Goal: Find specific page/section: Find specific page/section

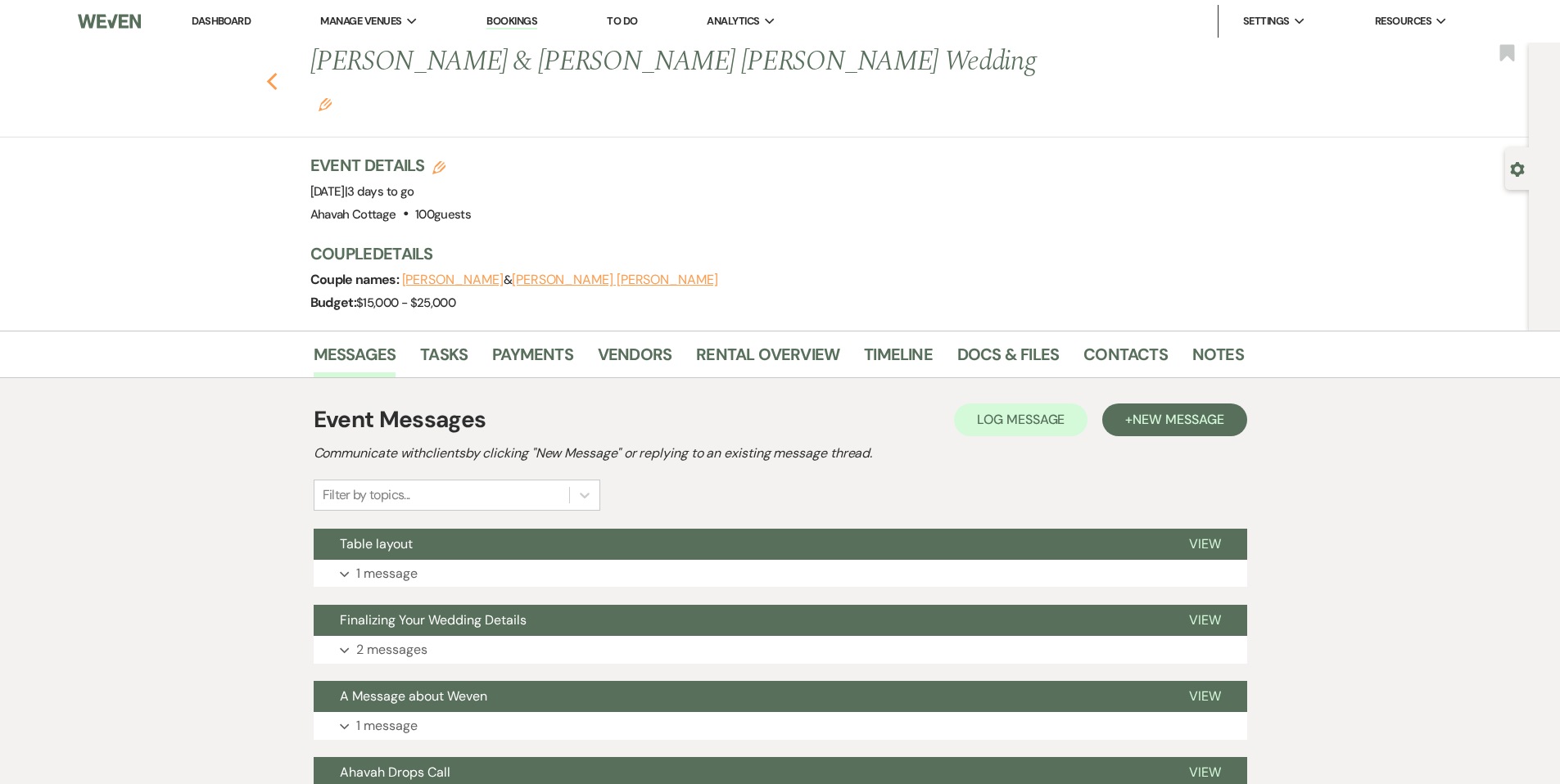
click at [272, 72] on icon "Previous" at bounding box center [272, 82] width 12 height 20
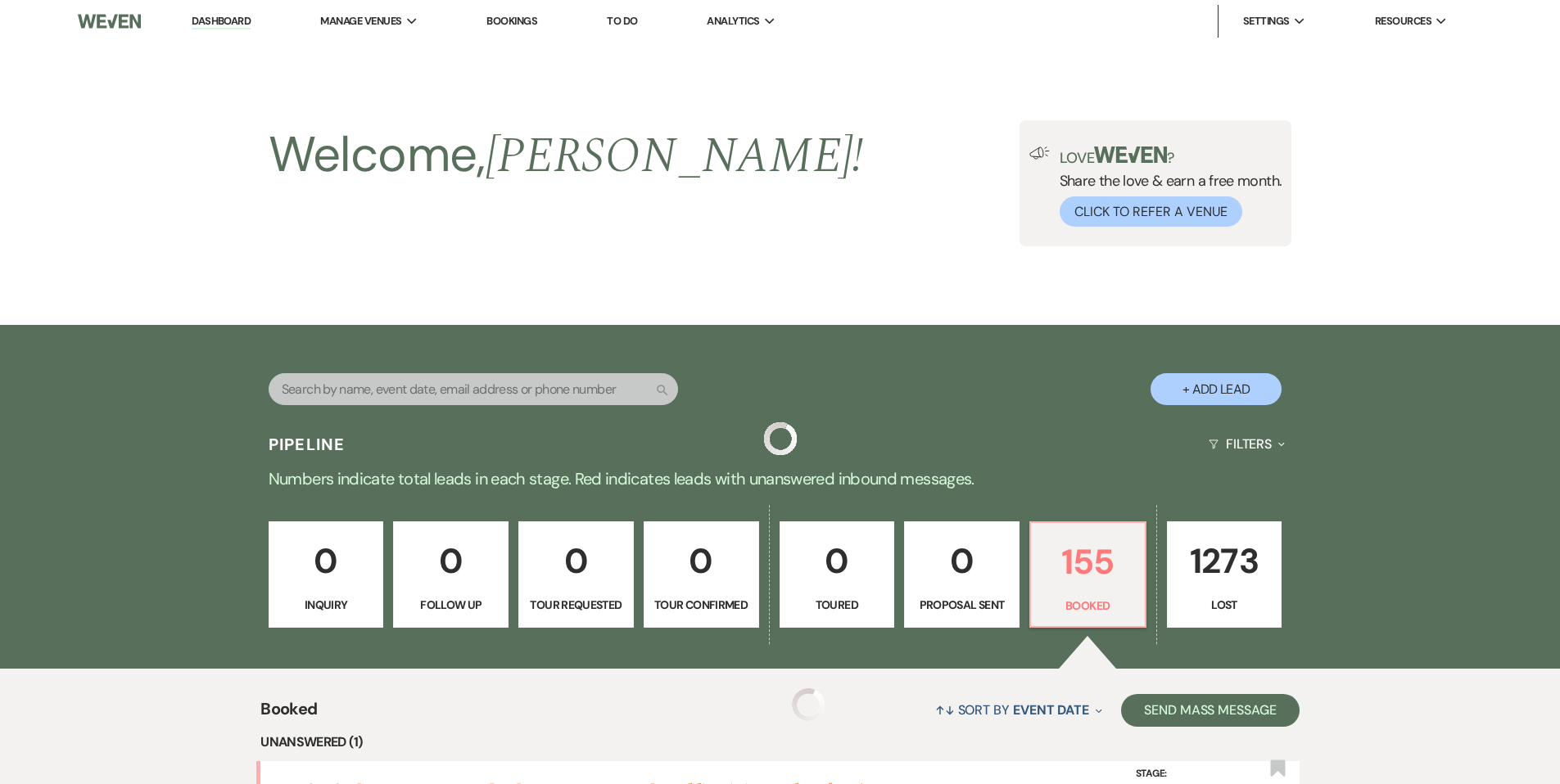
scroll to position [821, 0]
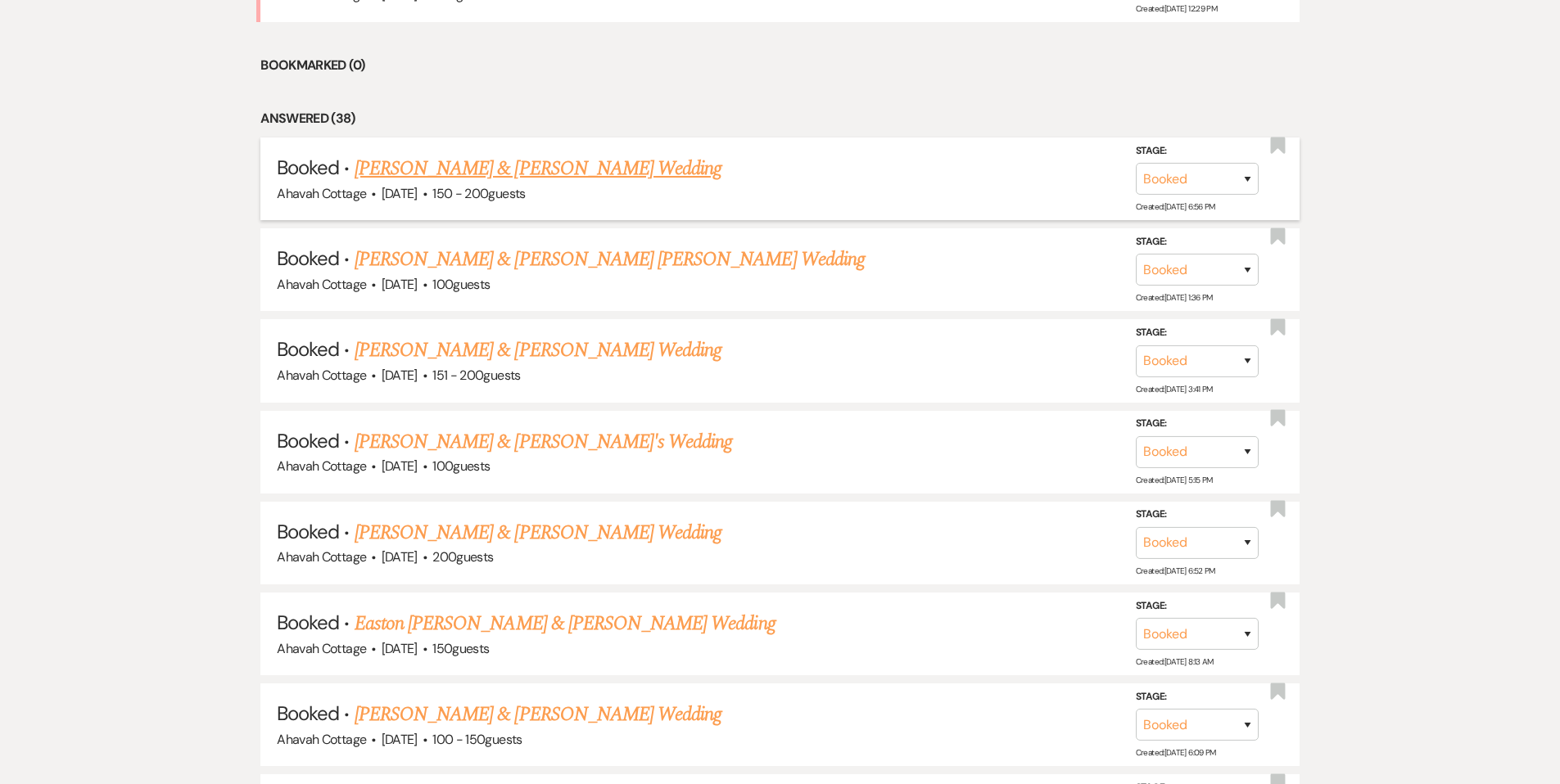
click at [483, 166] on link "[PERSON_NAME] & [PERSON_NAME] Wedding" at bounding box center [538, 169] width 367 height 30
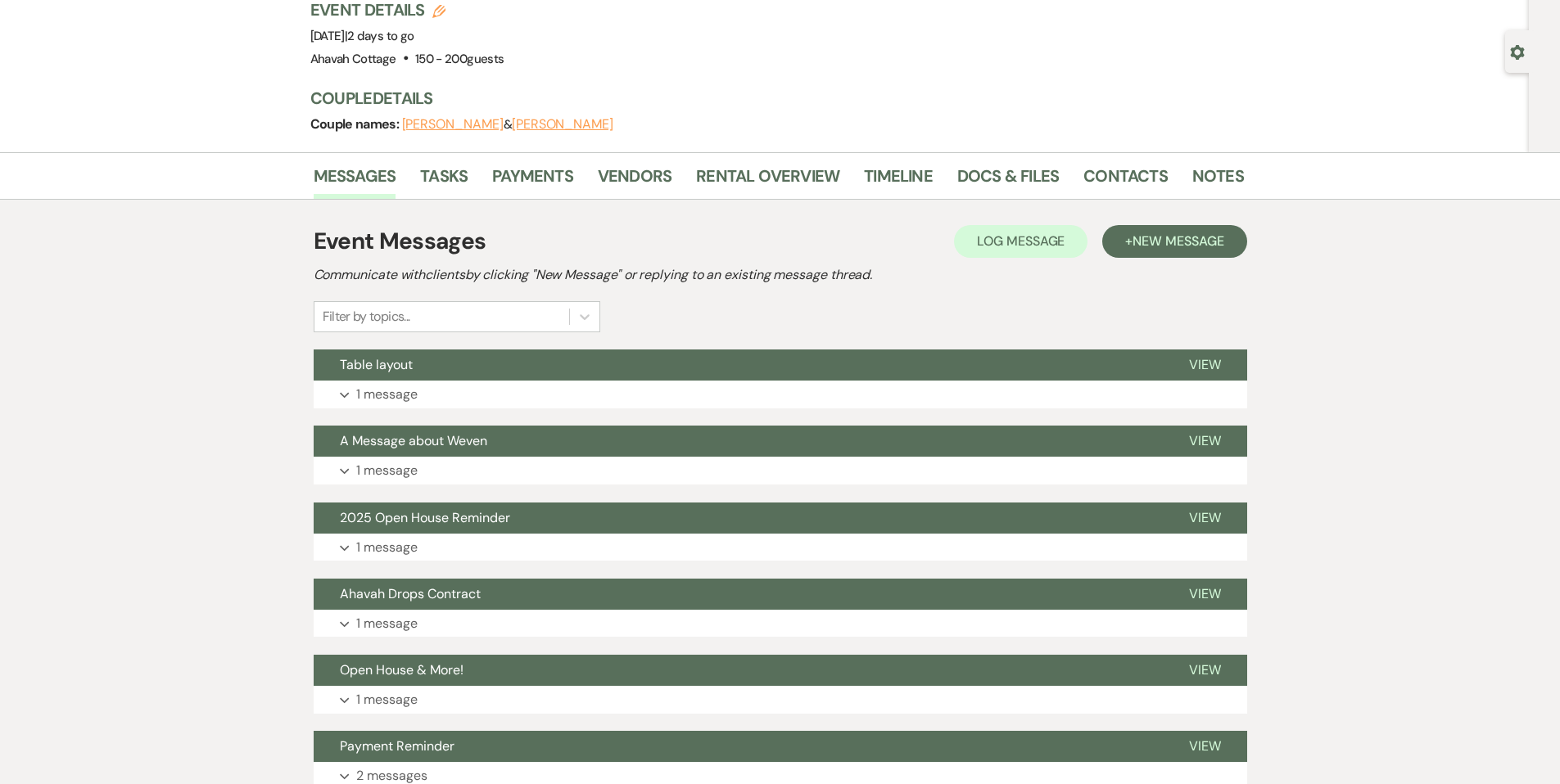
scroll to position [113, 0]
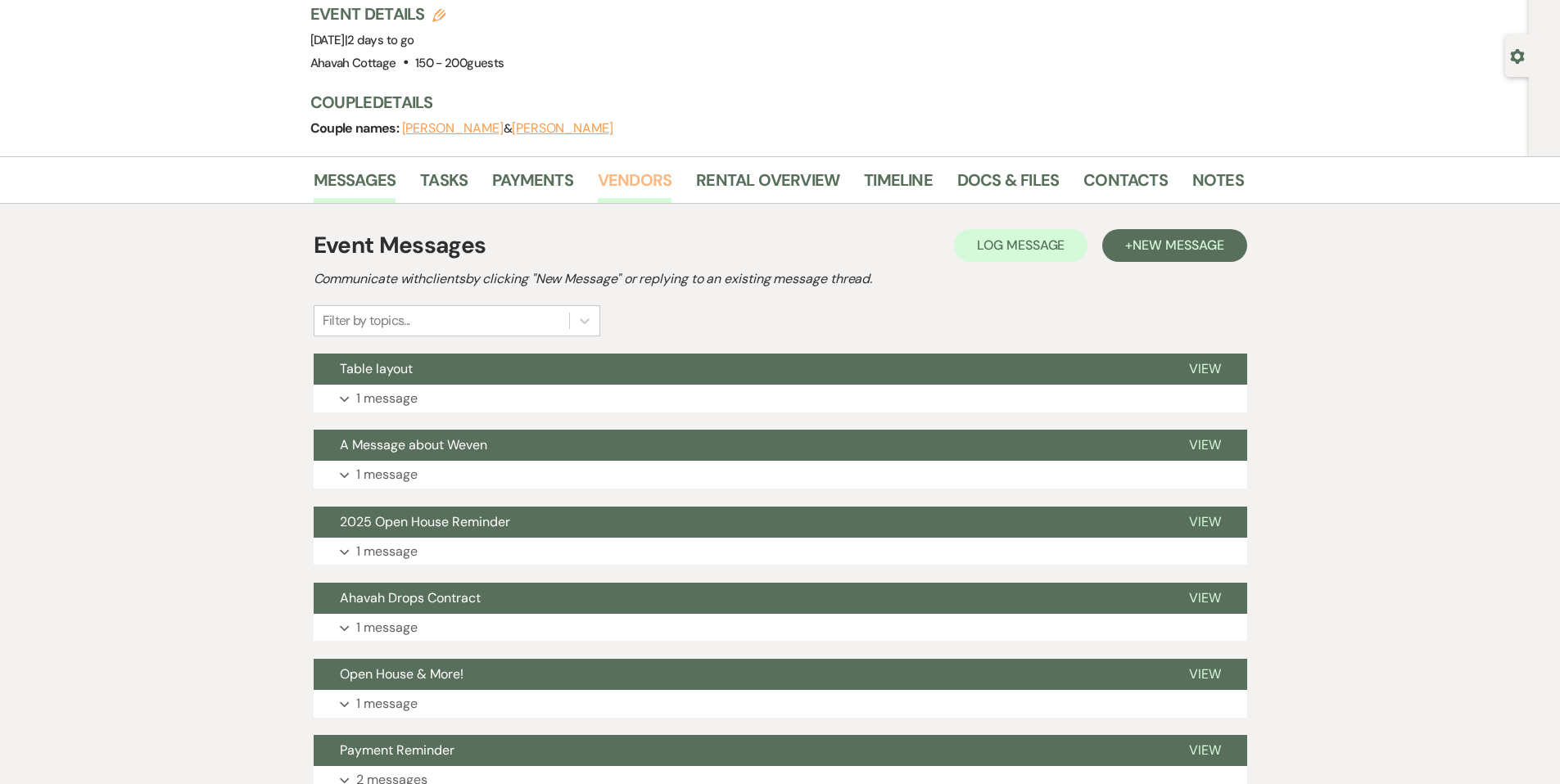
click at [613, 175] on link "Vendors" at bounding box center [634, 184] width 74 height 36
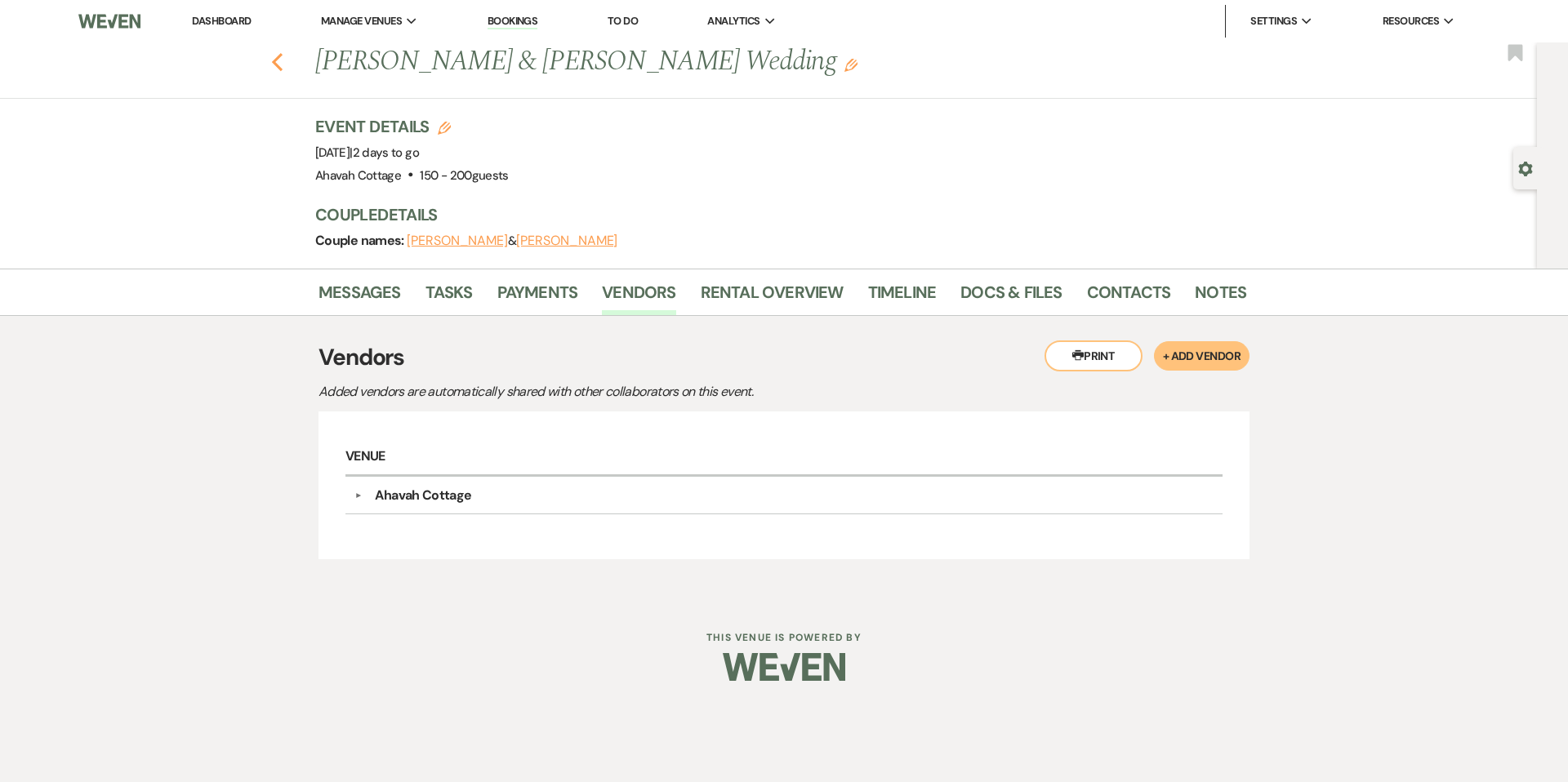
click at [279, 59] on icon "Previous" at bounding box center [277, 62] width 12 height 20
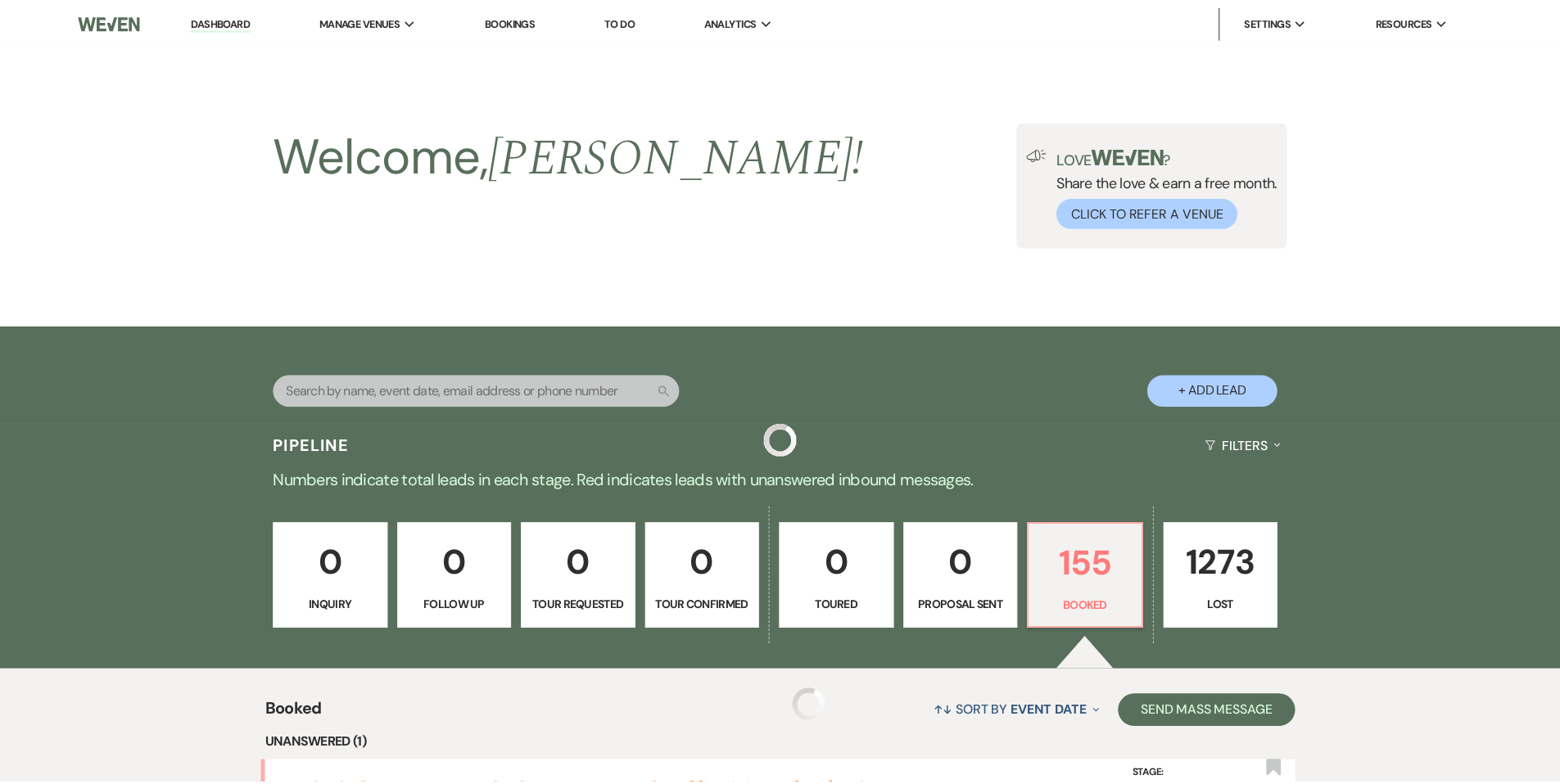
scroll to position [821, 0]
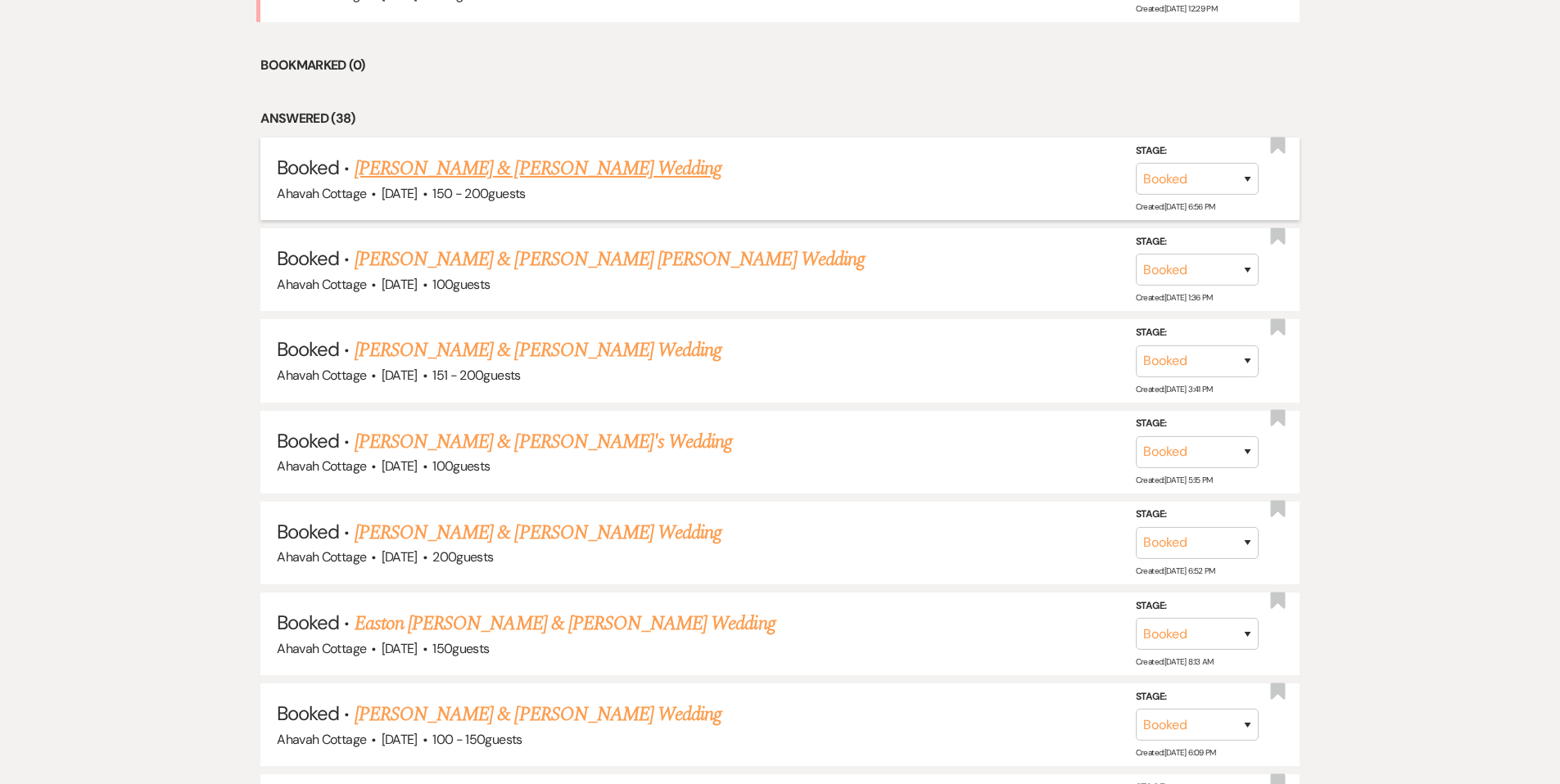
click at [466, 168] on link "[PERSON_NAME] & [PERSON_NAME] Wedding" at bounding box center [538, 169] width 367 height 30
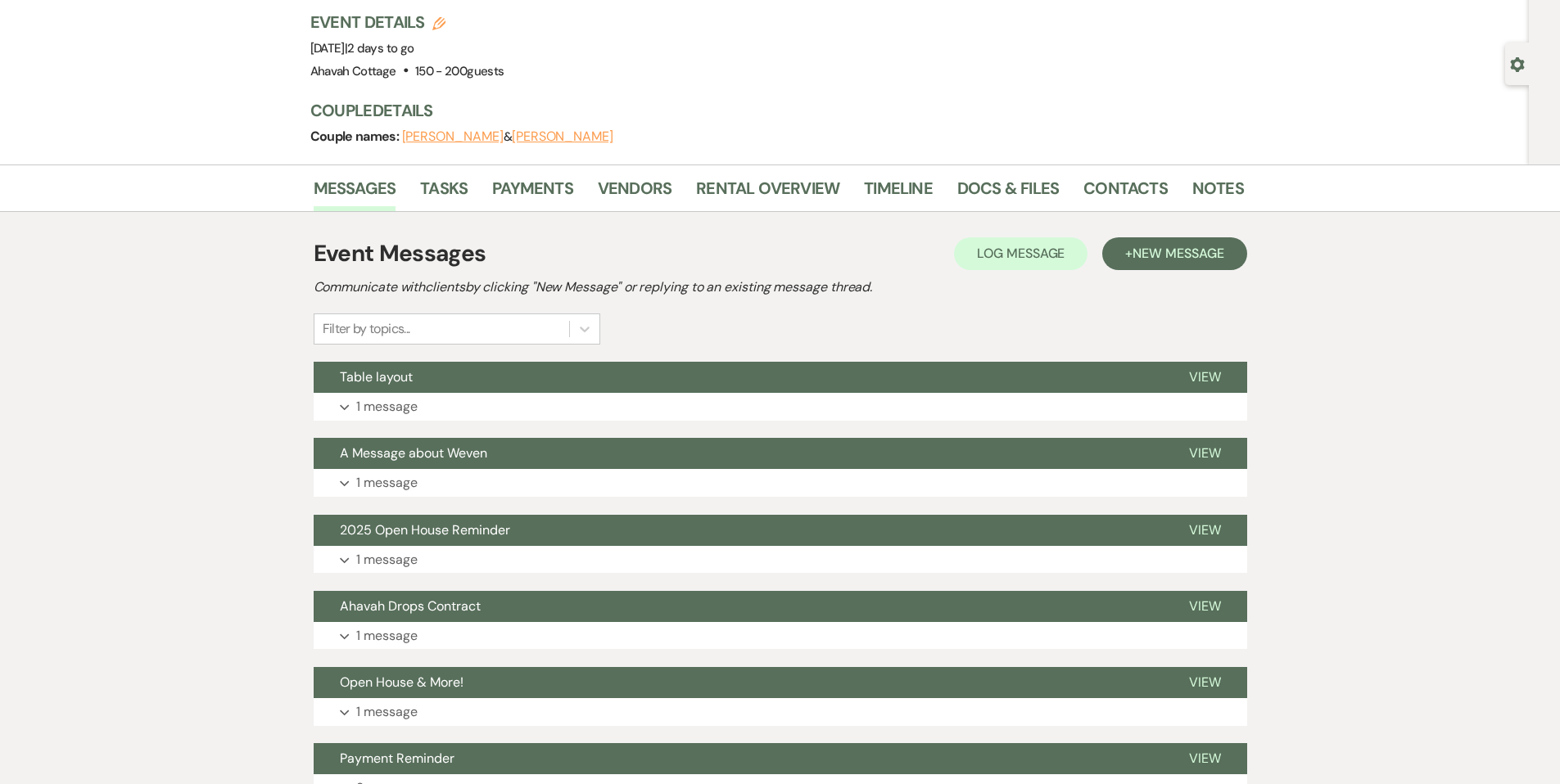
scroll to position [103, 0]
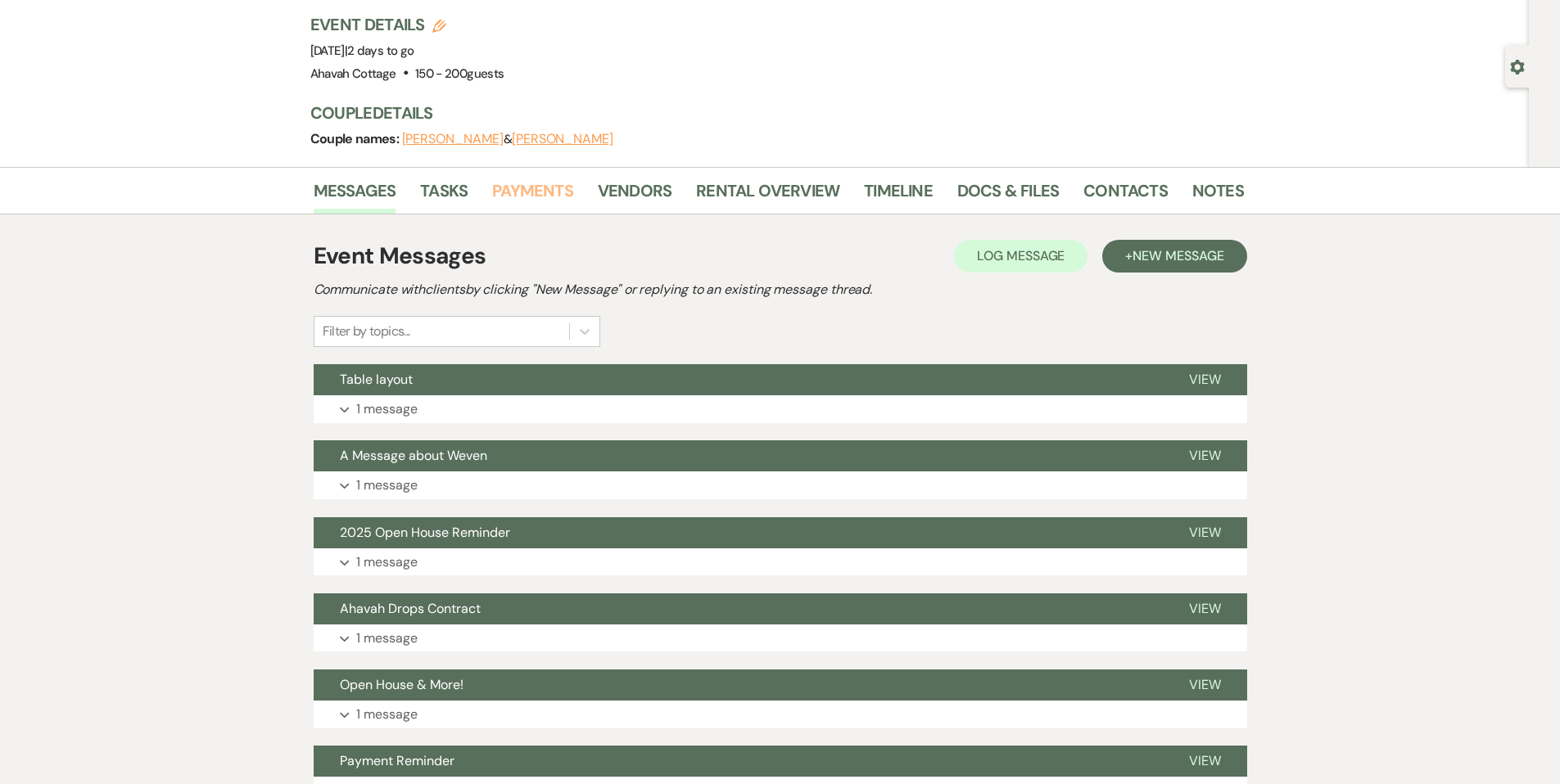
click at [517, 190] on link "Payments" at bounding box center [533, 195] width 81 height 36
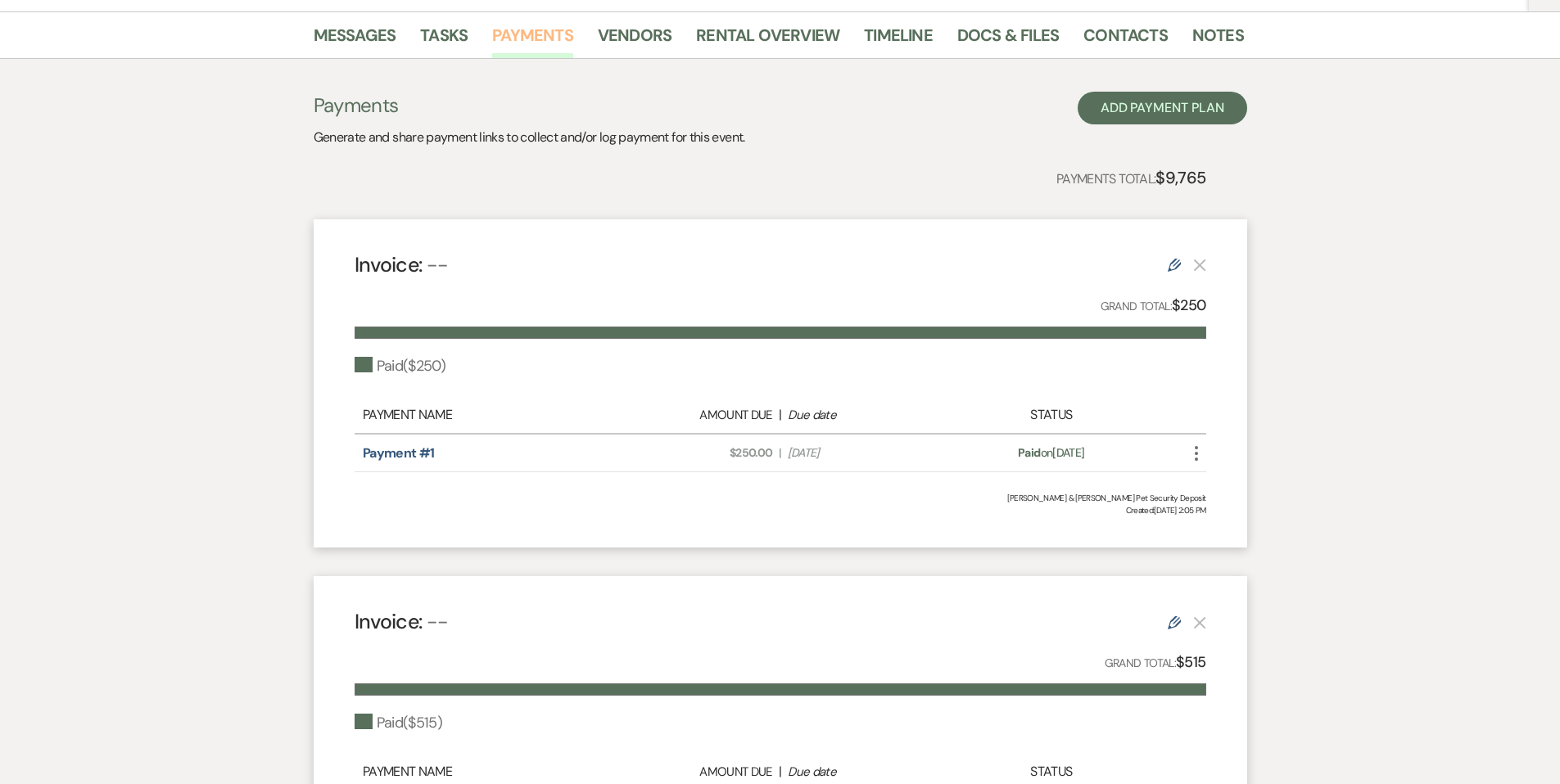
scroll to position [255, 0]
